Goal: Complete application form

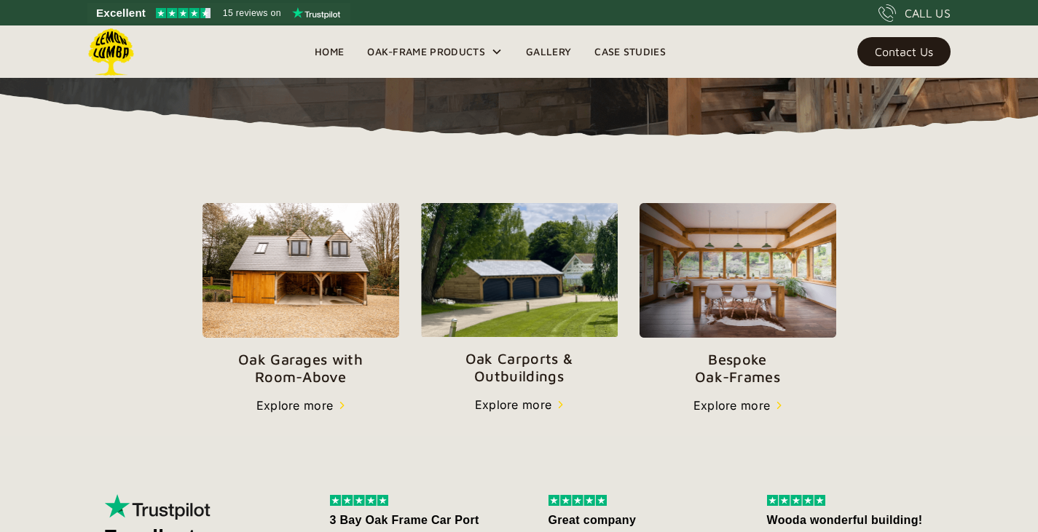
scroll to position [414, 0]
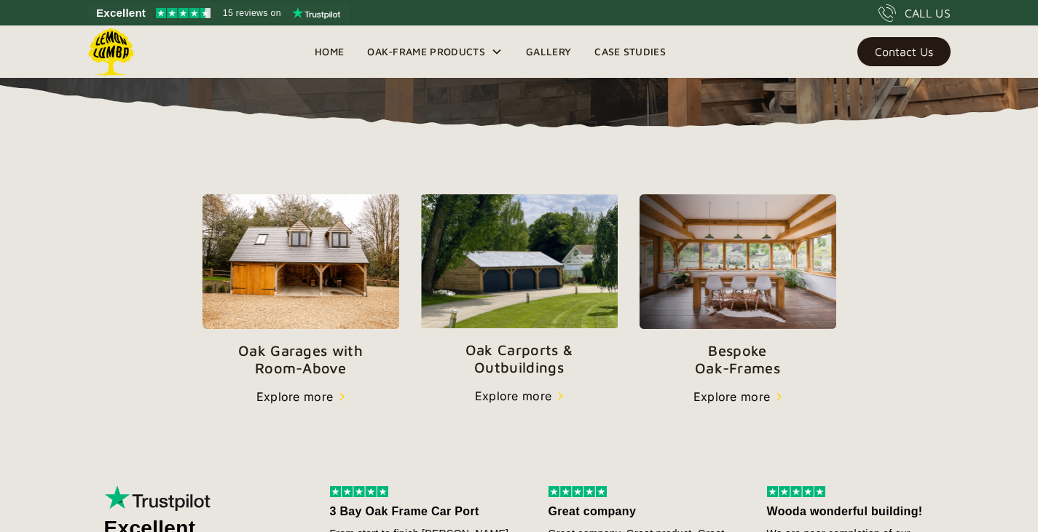
click at [289, 371] on p "Oak Garages with   Room-Above" at bounding box center [300, 359] width 197 height 35
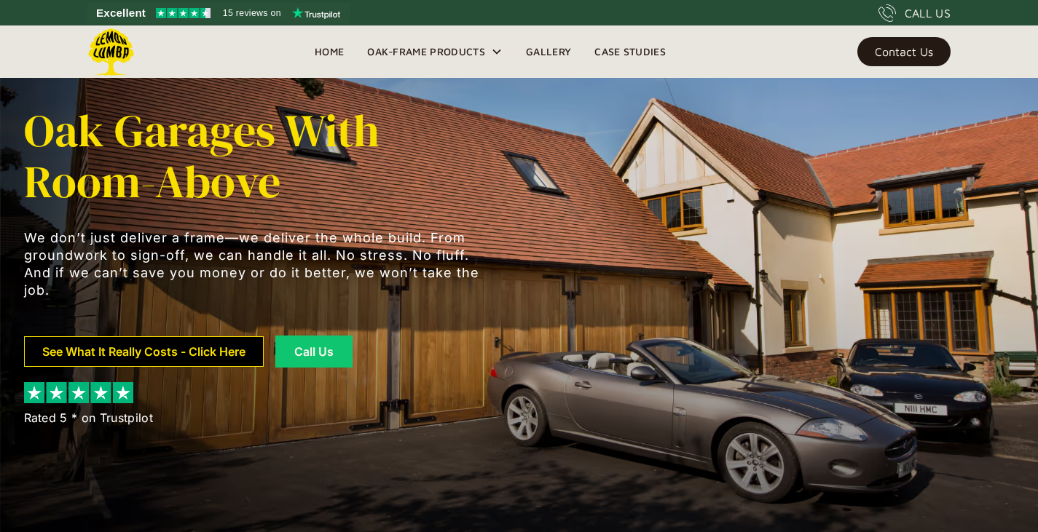
click at [143, 355] on link "See What It Really Costs - Click Here" at bounding box center [144, 351] width 240 height 31
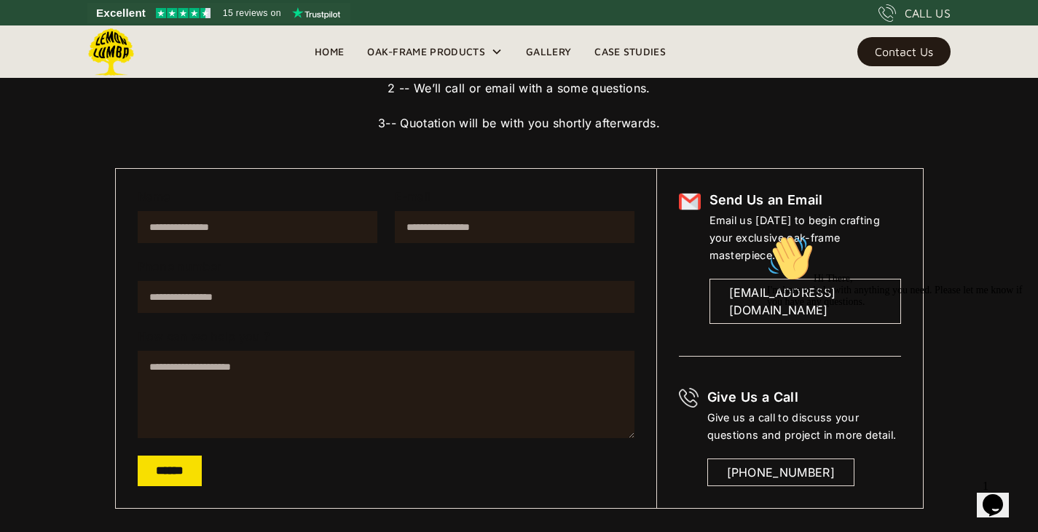
click at [767, 235] on icon "Chat attention grabber" at bounding box center [767, 235] width 0 height 0
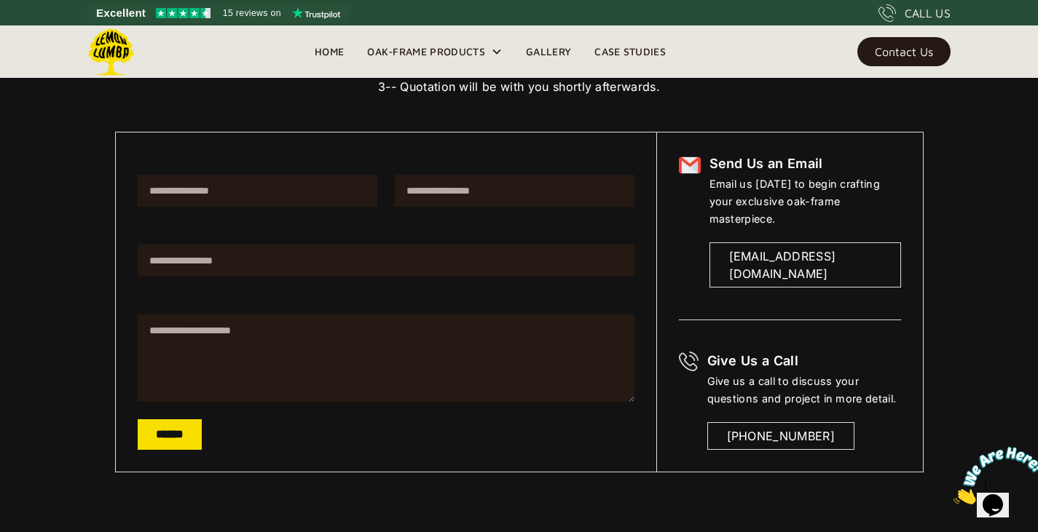
scroll to position [235, 0]
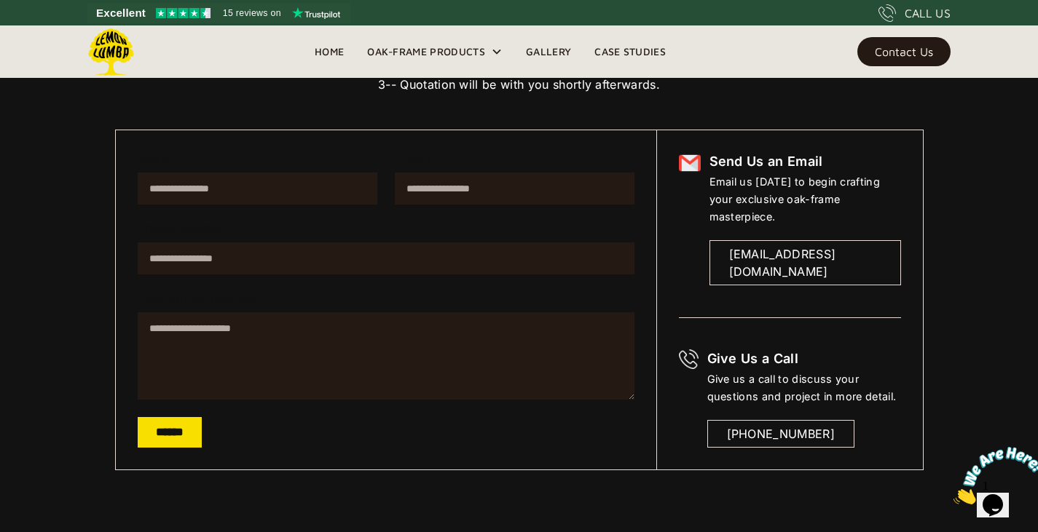
click at [246, 191] on input "Name" at bounding box center [258, 189] width 240 height 32
type input "**********"
click at [438, 196] on input "E-mail" at bounding box center [515, 189] width 240 height 32
type input "**********"
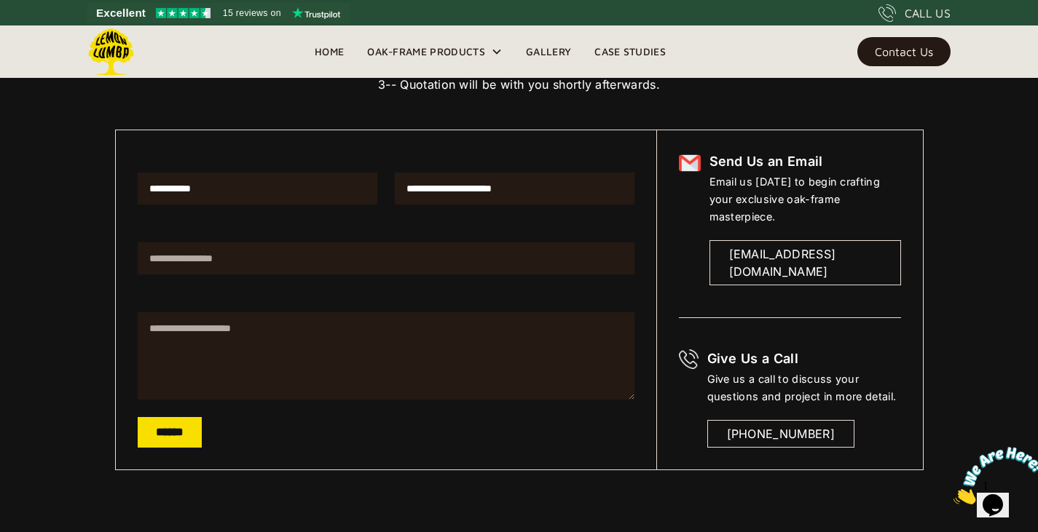
click at [207, 270] on input "Phone number" at bounding box center [386, 259] width 497 height 32
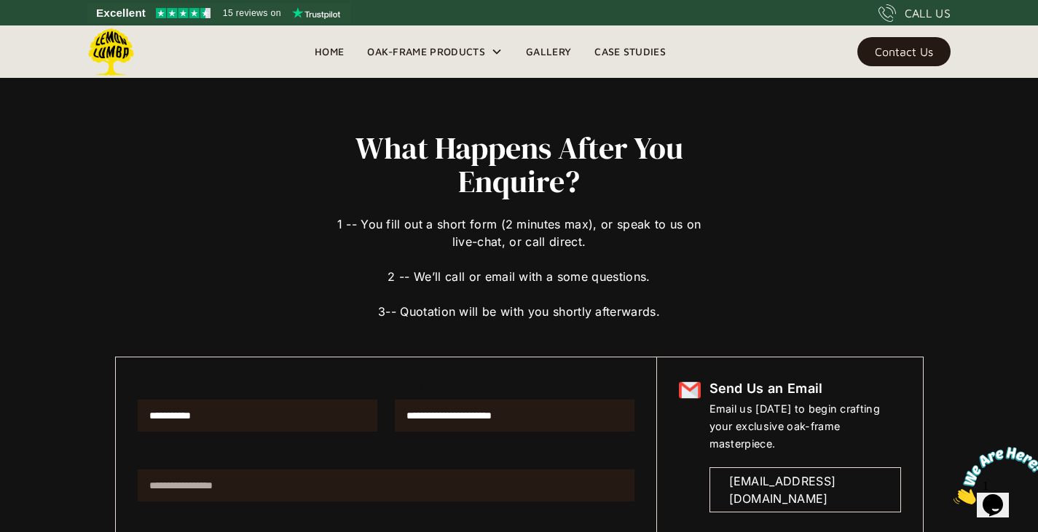
scroll to position [0, 0]
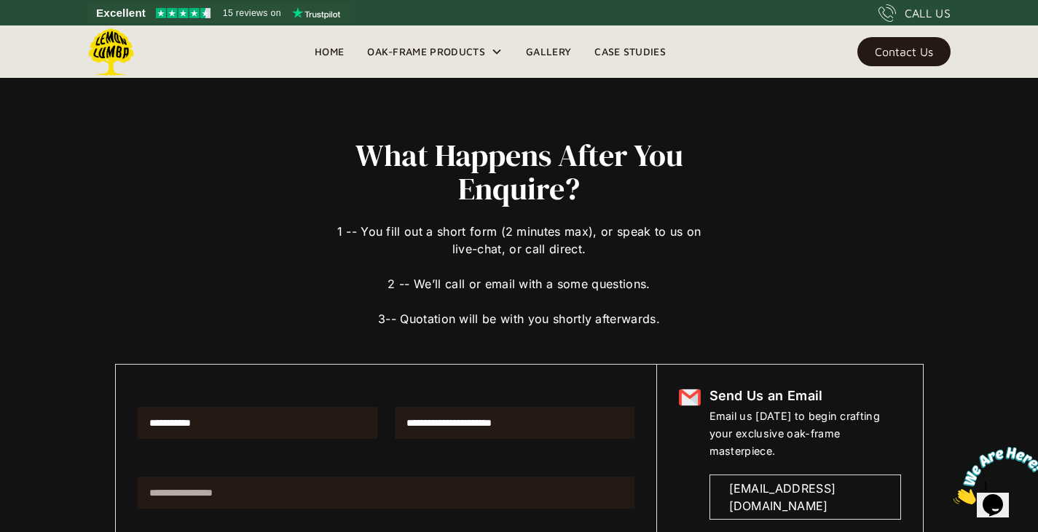
click at [172, 495] on input "Phone number" at bounding box center [386, 493] width 497 height 32
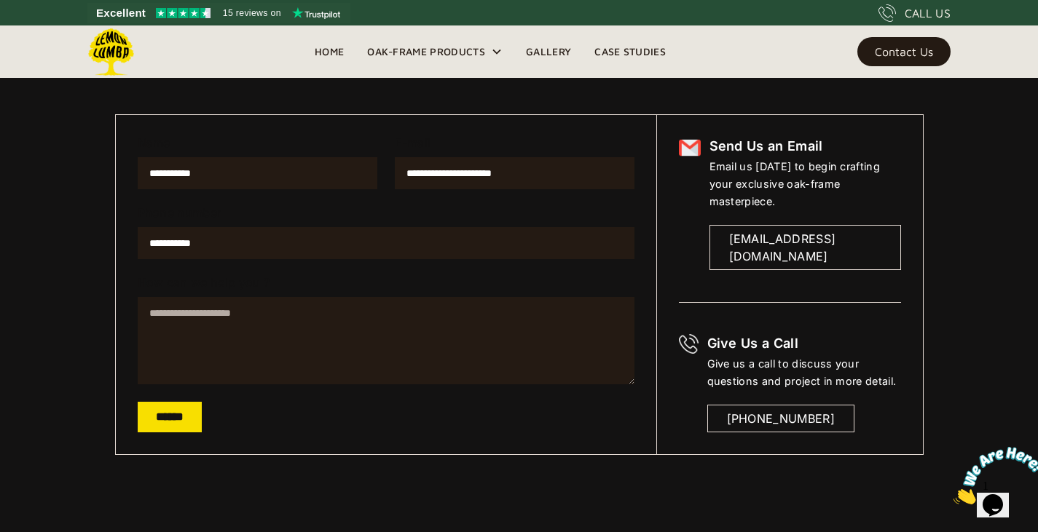
scroll to position [288, 0]
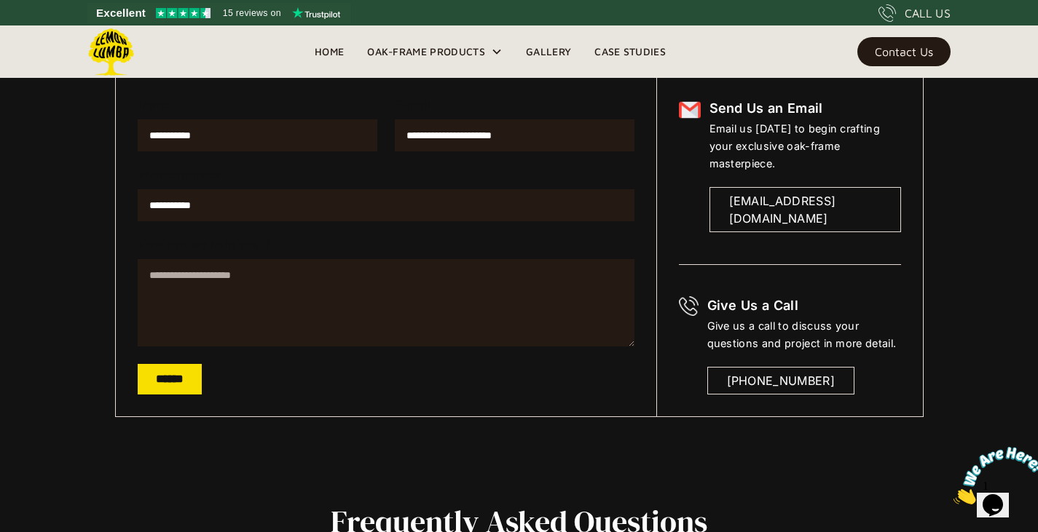
type input "**********"
click at [192, 270] on textarea "How can we help you ?" at bounding box center [386, 302] width 497 height 87
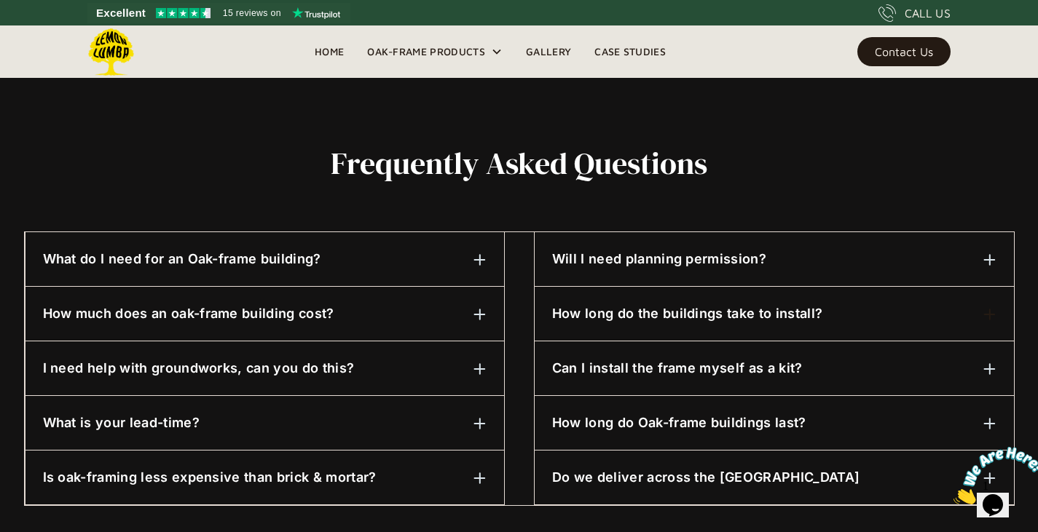
scroll to position [747, 0]
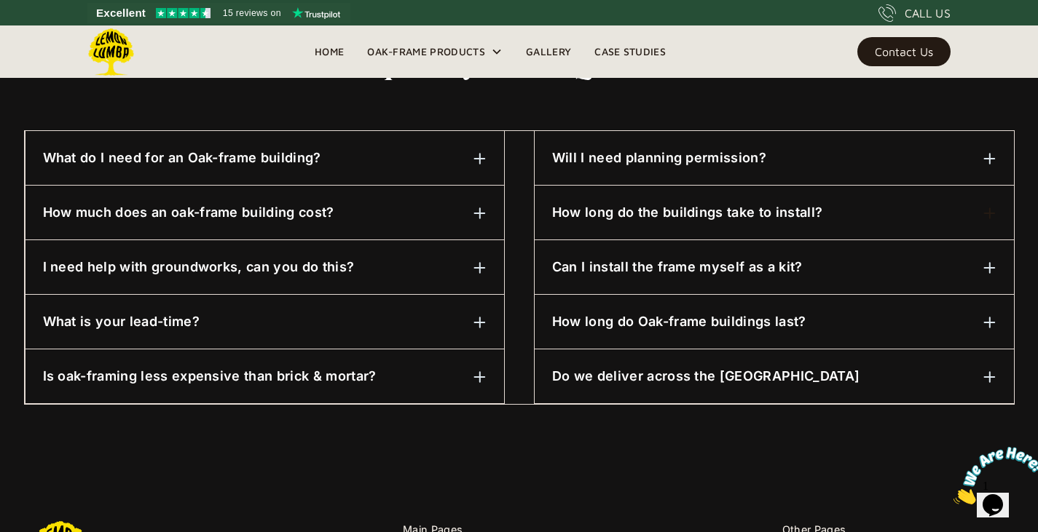
type textarea "**********"
click at [993, 156] on img at bounding box center [989, 158] width 13 height 13
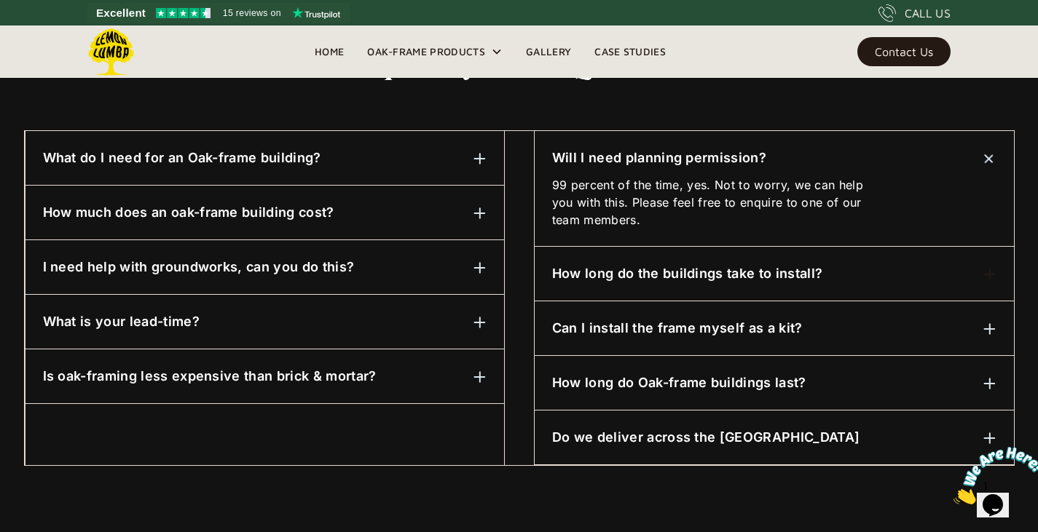
click at [993, 156] on img at bounding box center [989, 158] width 18 height 18
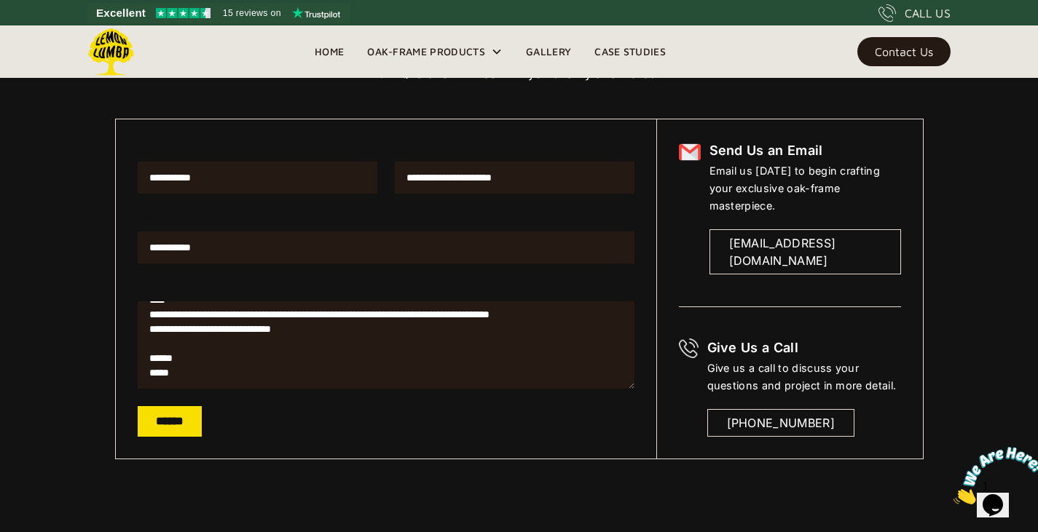
scroll to position [244, 0]
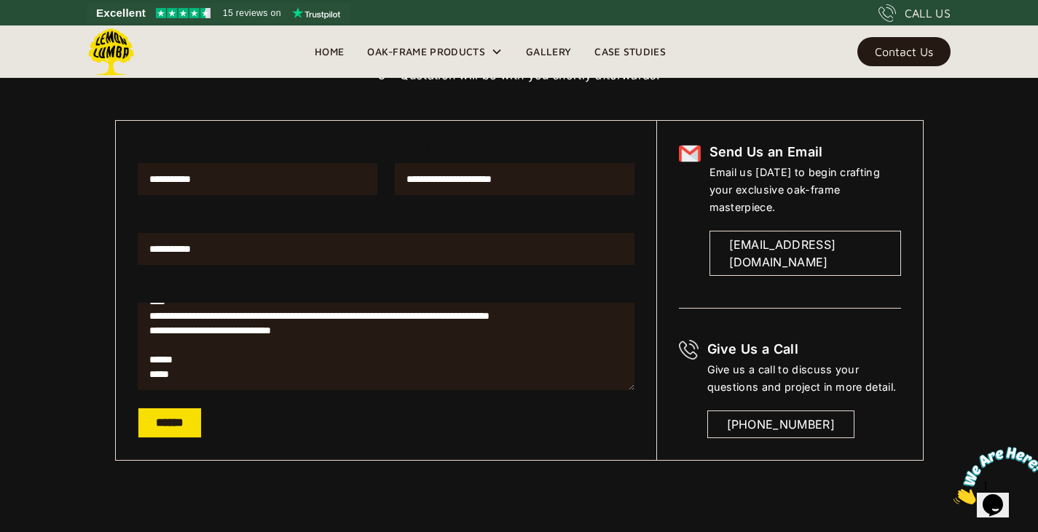
click at [169, 426] on input "******" at bounding box center [170, 423] width 64 height 31
type input "**********"
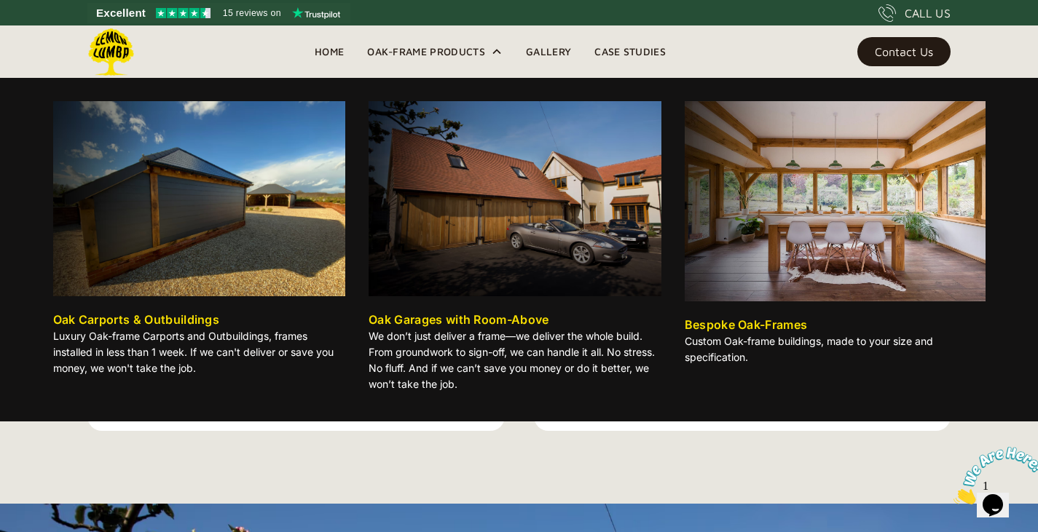
click at [467, 319] on div "Oak Garages with Room-Above" at bounding box center [459, 319] width 181 height 17
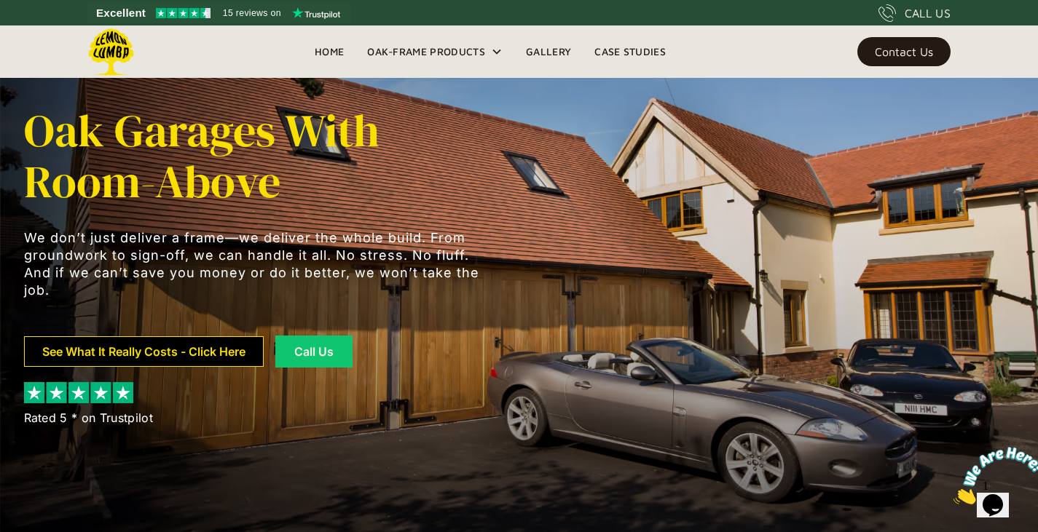
click at [148, 352] on link "See What It Really Costs - Click Here" at bounding box center [144, 351] width 240 height 31
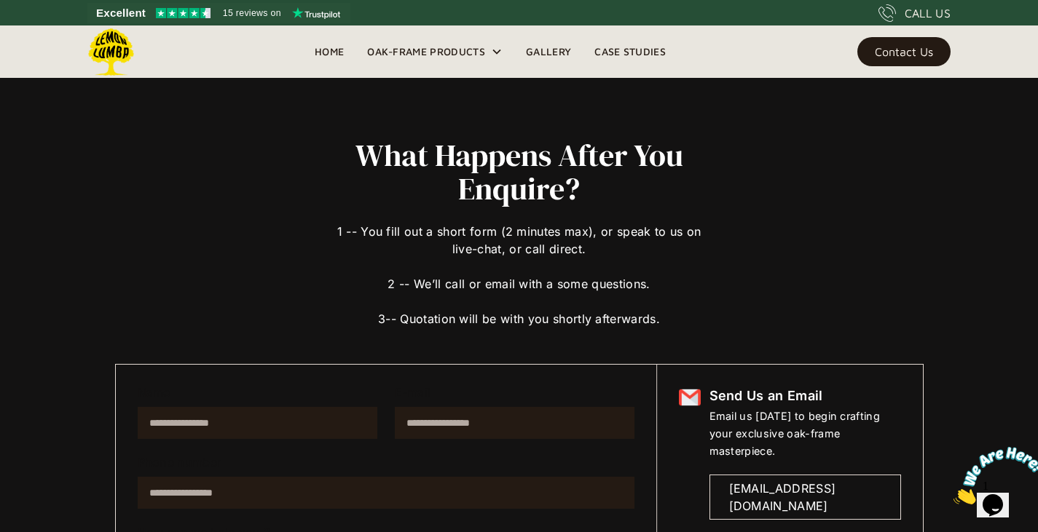
click at [633, 43] on link "Case Studies" at bounding box center [630, 52] width 95 height 22
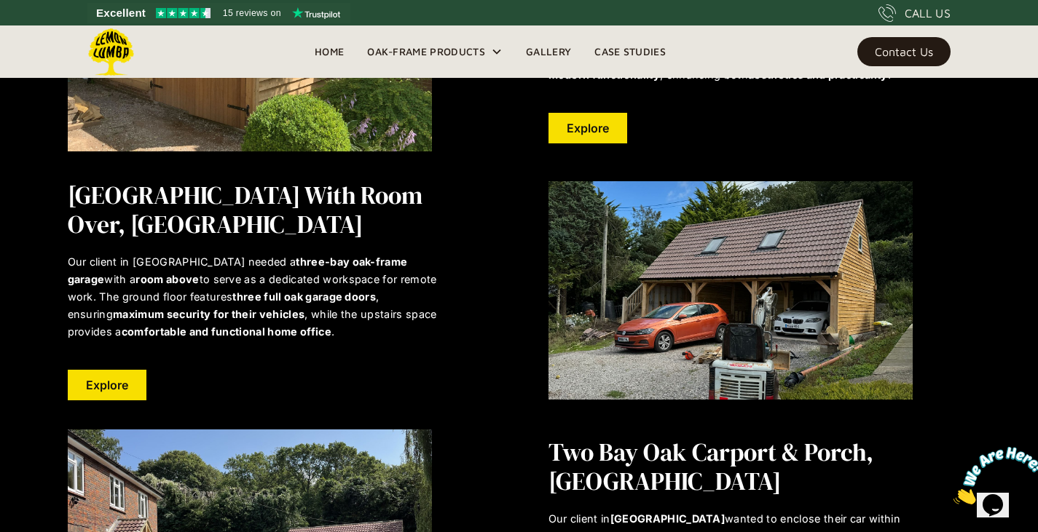
scroll to position [847, 0]
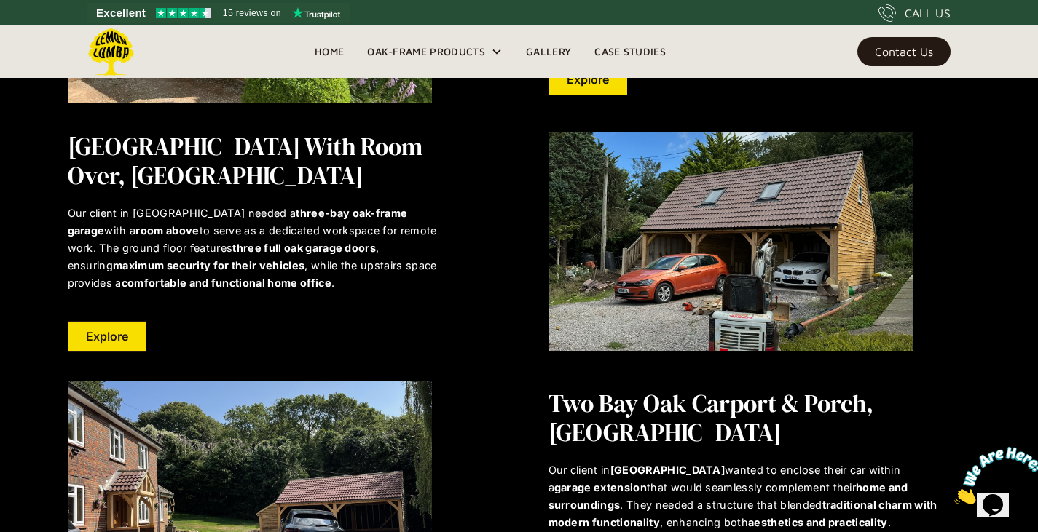
click at [110, 342] on link "Explore" at bounding box center [107, 336] width 79 height 31
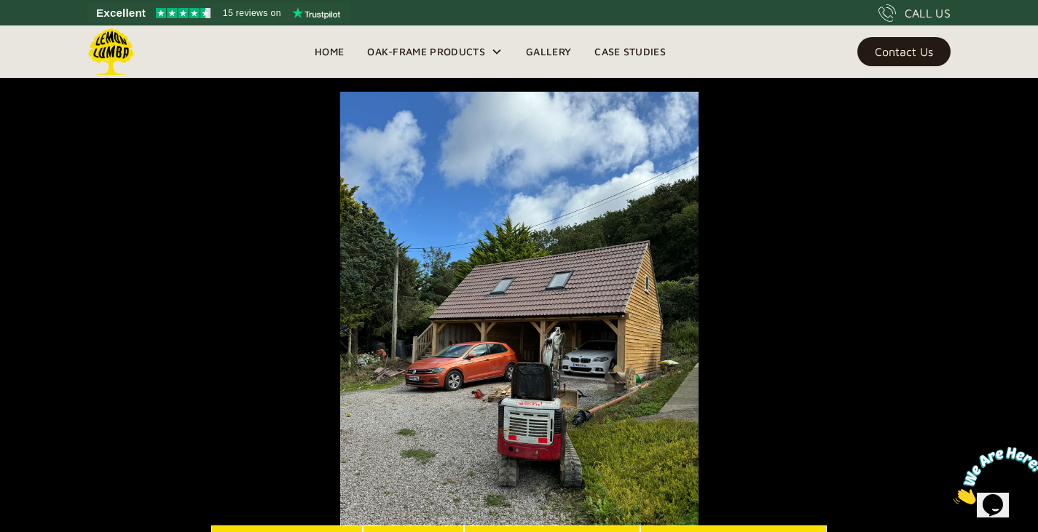
scroll to position [228, 0]
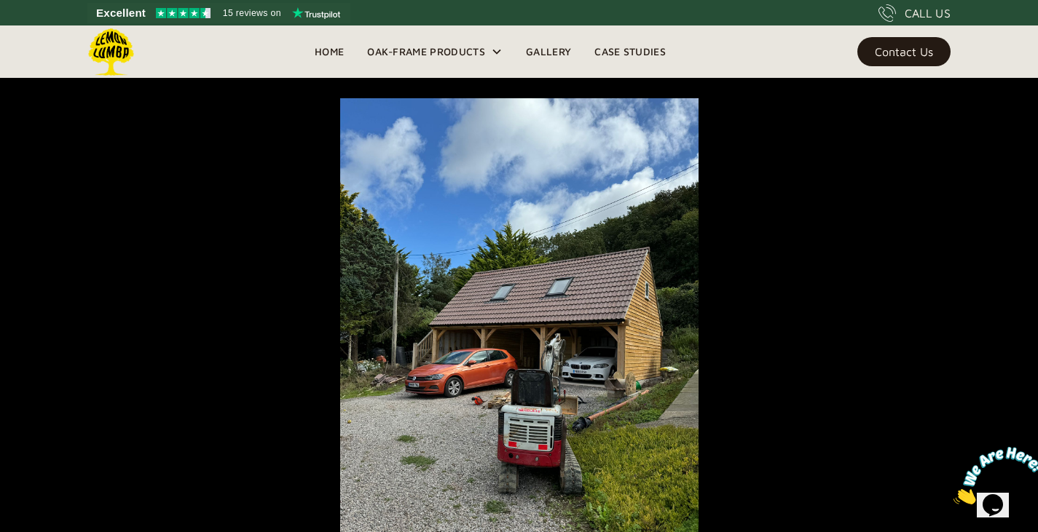
click at [618, 377] on img at bounding box center [519, 337] width 358 height 478
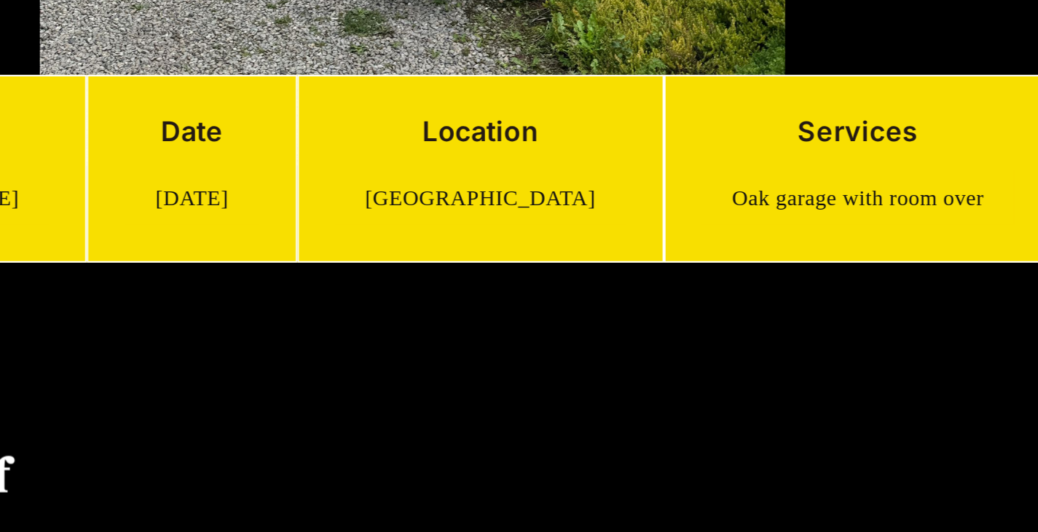
scroll to position [452, 0]
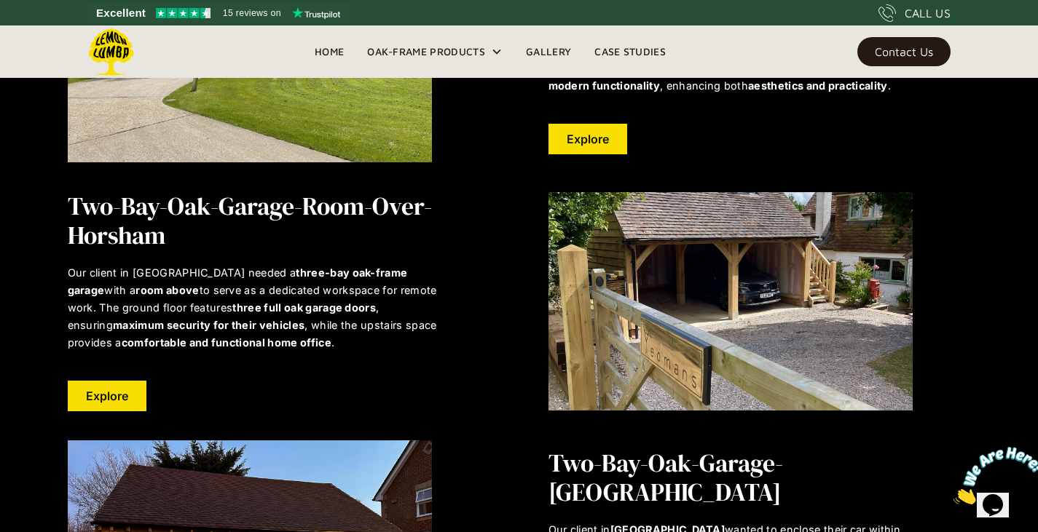
scroll to position [1751, 0]
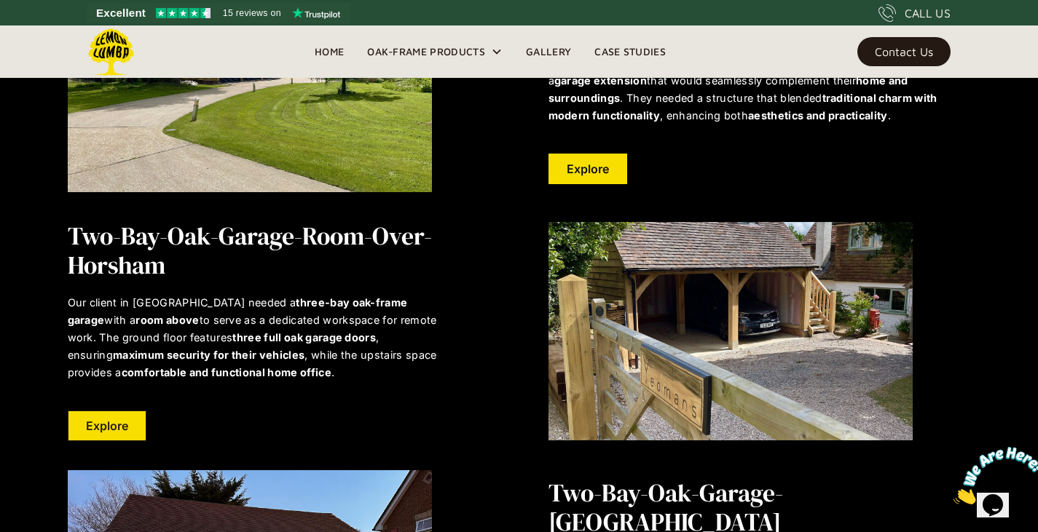
click at [107, 435] on link "Explore" at bounding box center [107, 426] width 79 height 31
